Goal: Task Accomplishment & Management: Use online tool/utility

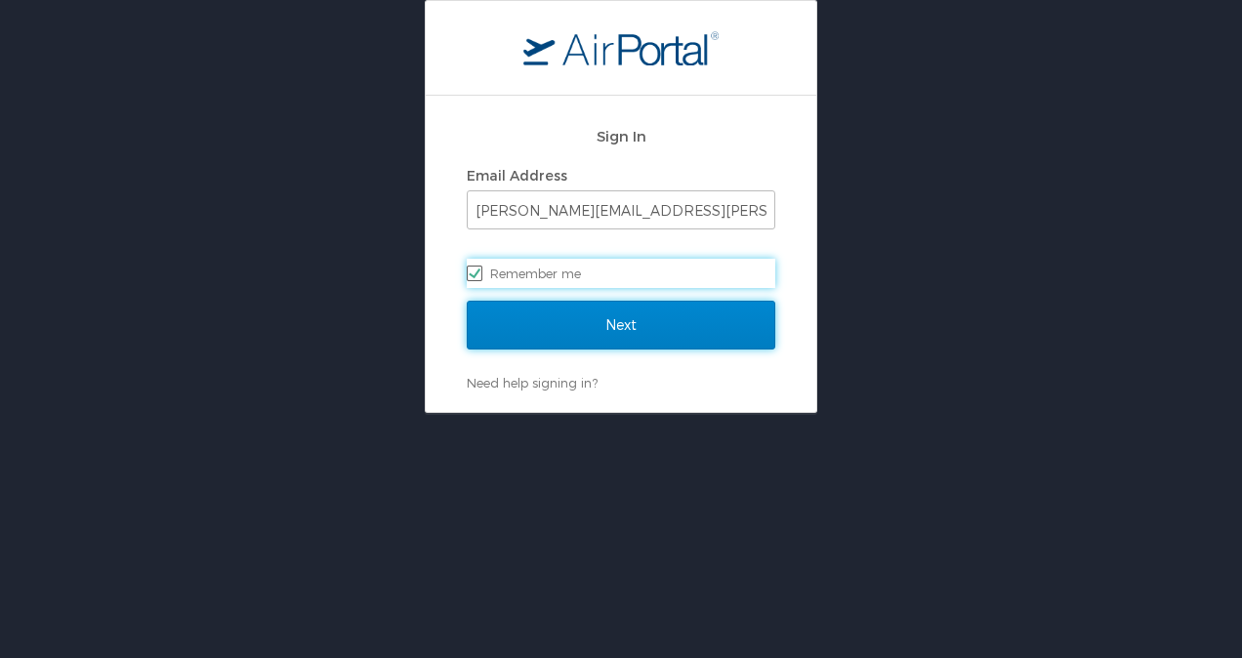
click at [636, 329] on input "Next" at bounding box center [621, 325] width 309 height 49
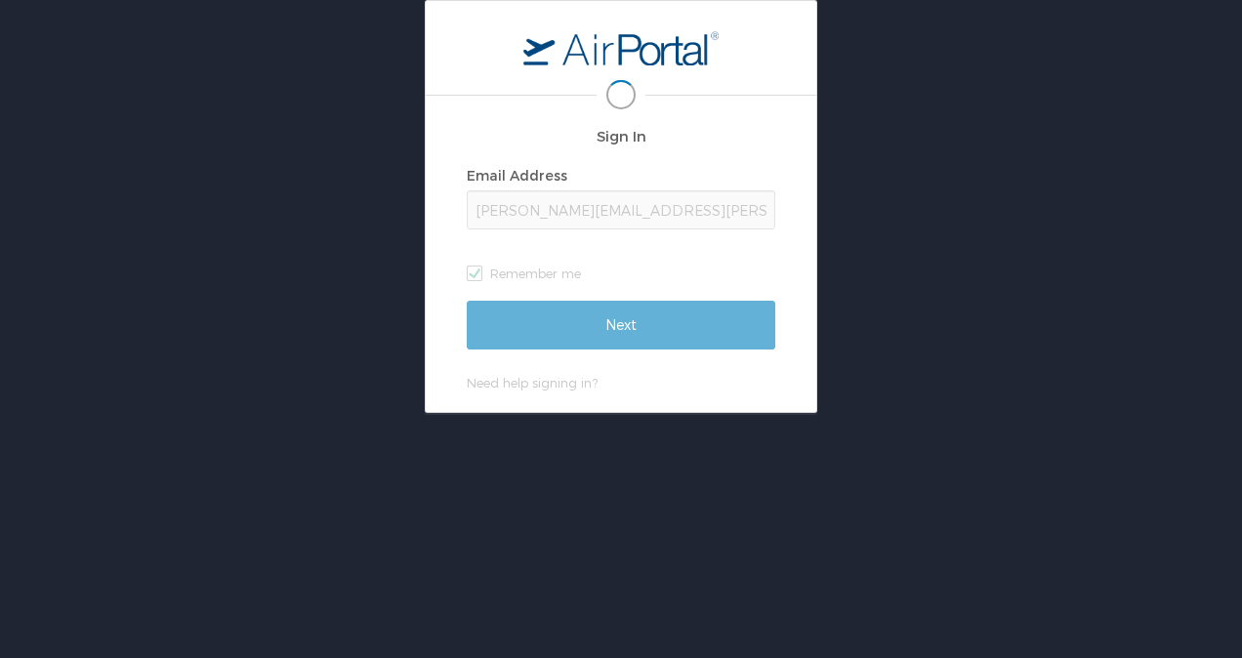
scroll to position [0, 3]
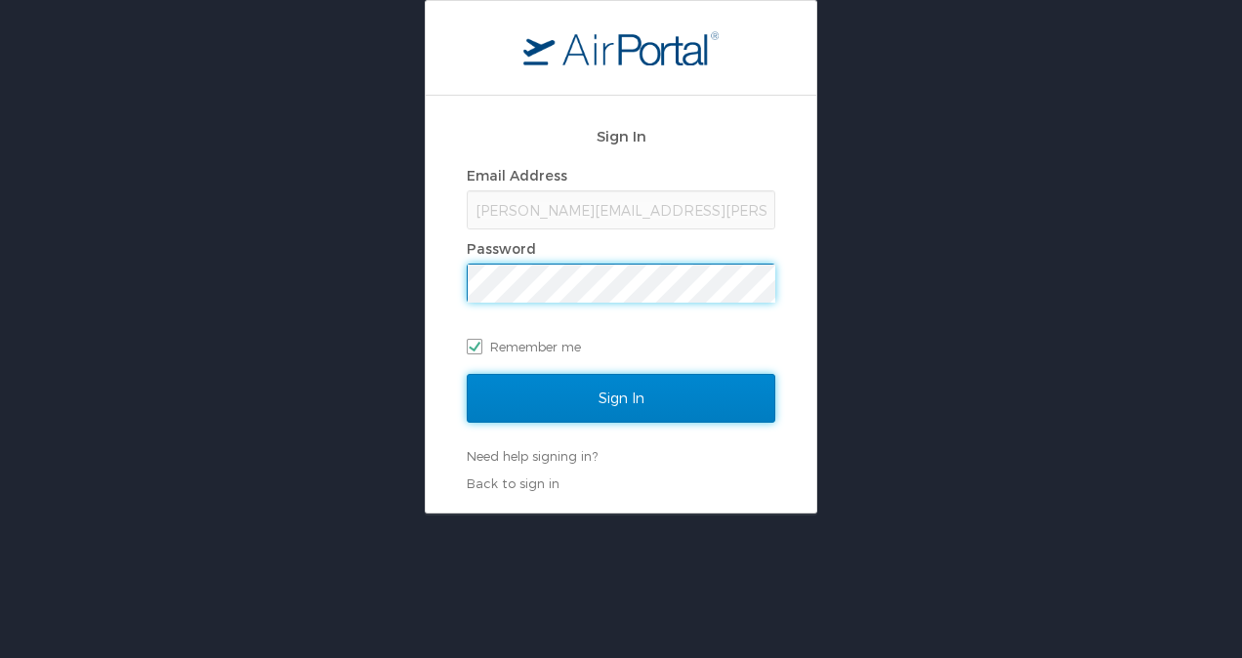
click at [620, 385] on input "Sign In" at bounding box center [621, 398] width 309 height 49
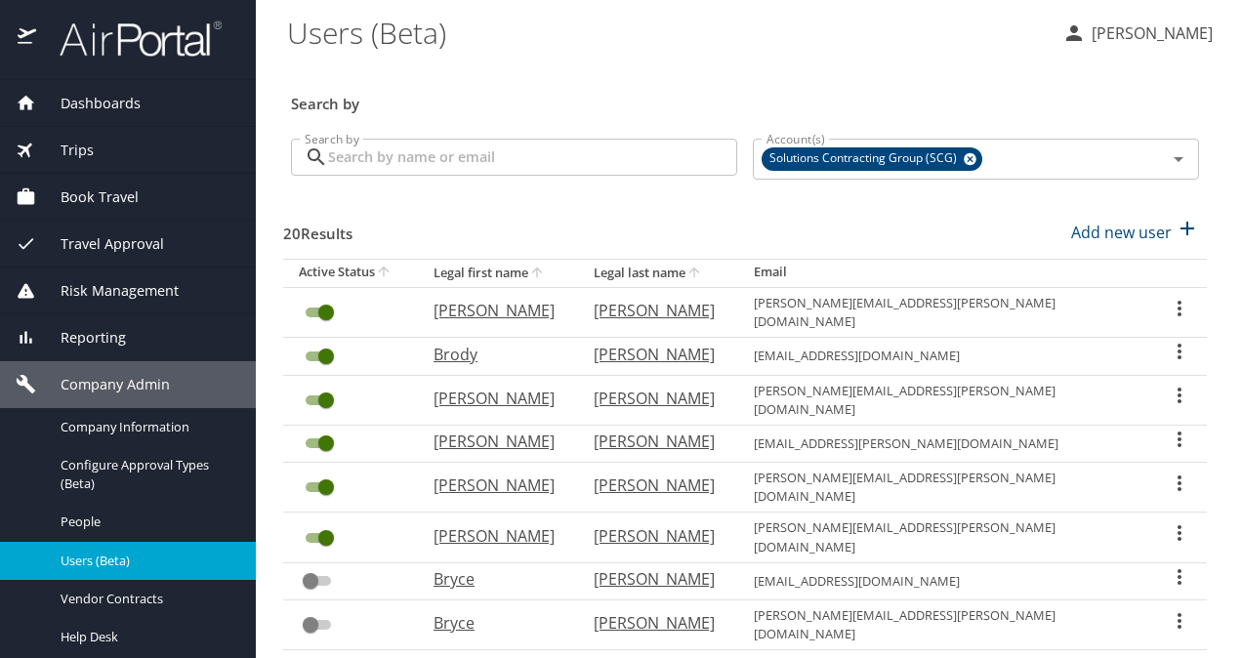
click at [83, 186] on span "Book Travel" at bounding box center [87, 196] width 103 height 21
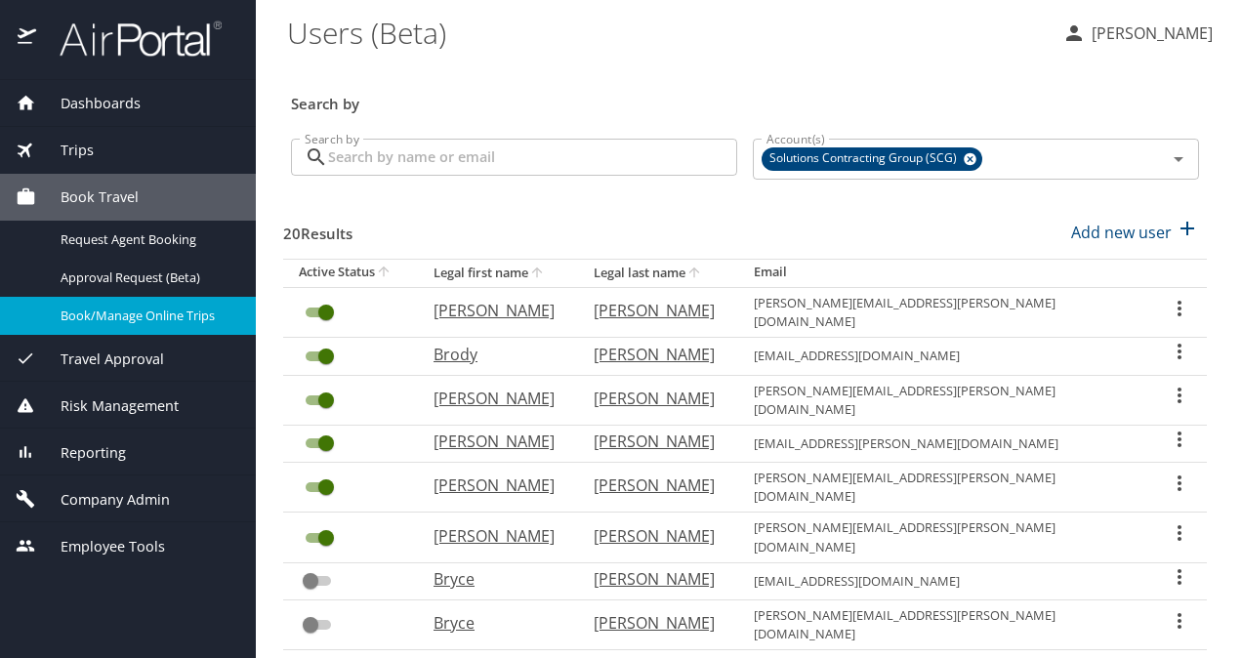
click at [129, 309] on span "Book/Manage Online Trips" at bounding box center [147, 316] width 172 height 19
